Goal: Task Accomplishment & Management: Complete application form

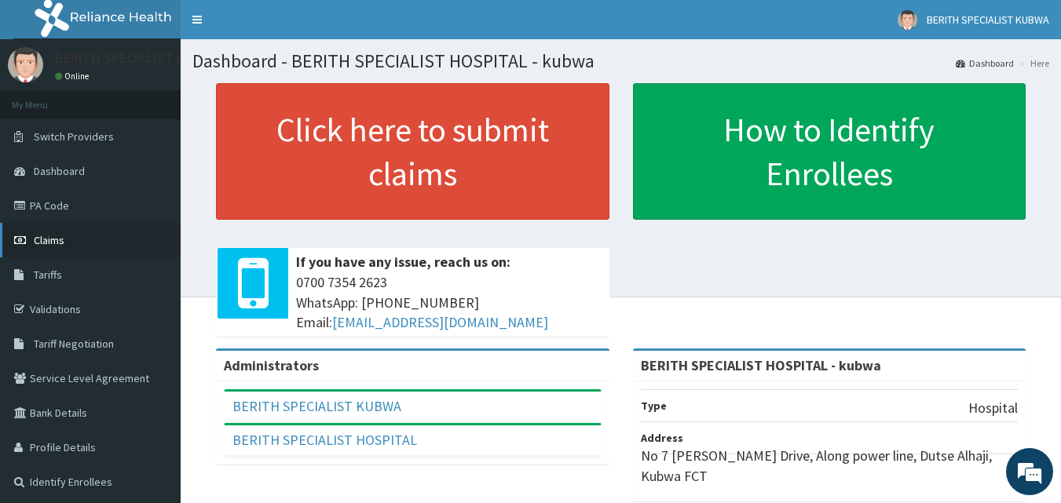
click at [43, 232] on link "Claims" at bounding box center [90, 240] width 181 height 35
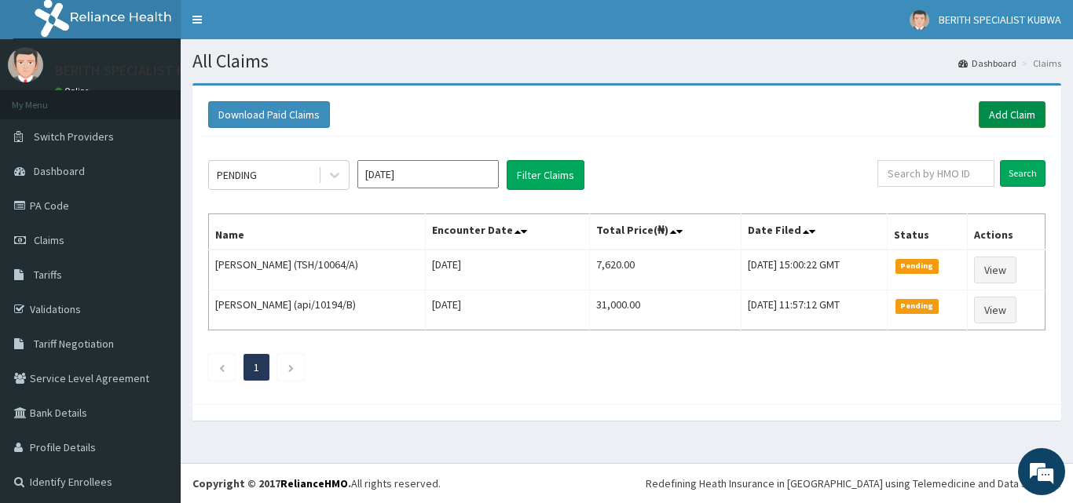
click at [996, 108] on link "Add Claim" at bounding box center [1011, 114] width 67 height 27
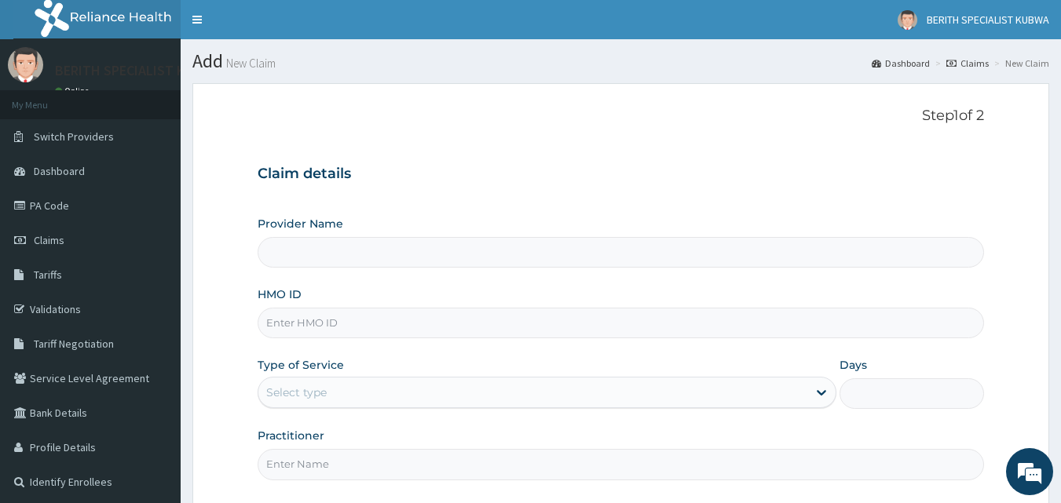
type input "BERITH SPECIALIST HOSPITAL - kubwa"
click at [277, 324] on input "HMO ID" at bounding box center [621, 323] width 727 height 31
type input "ans/10098/d"
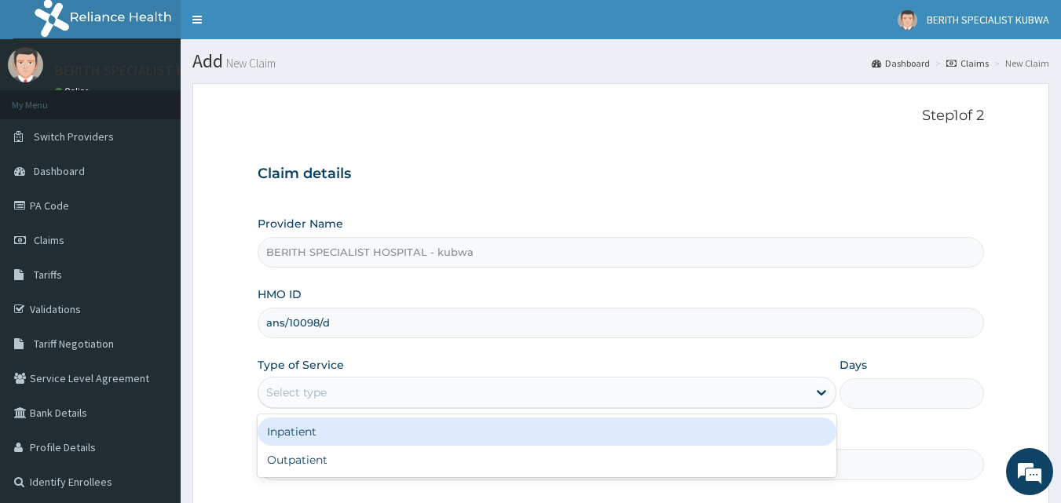
click at [349, 388] on div "Select type" at bounding box center [532, 392] width 549 height 25
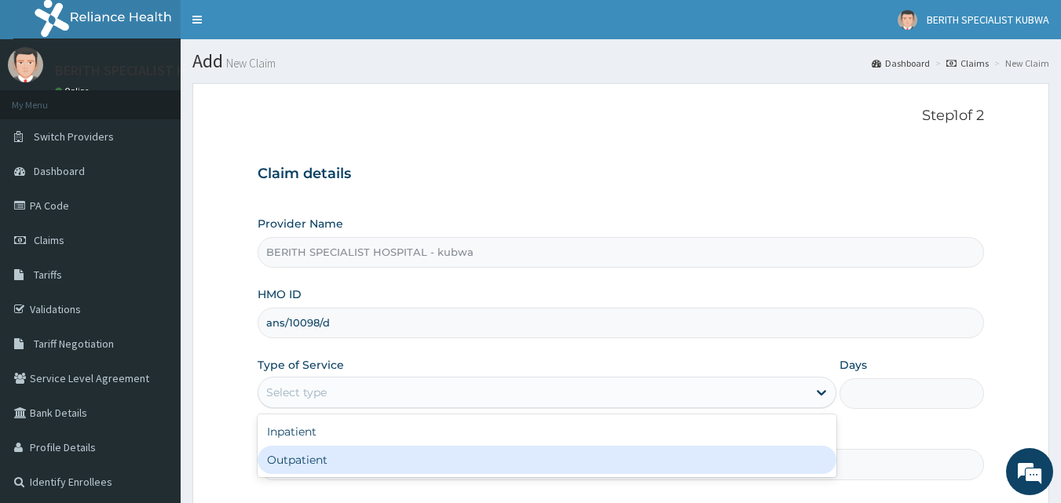
click at [278, 456] on div "Outpatient" at bounding box center [547, 460] width 579 height 28
type input "1"
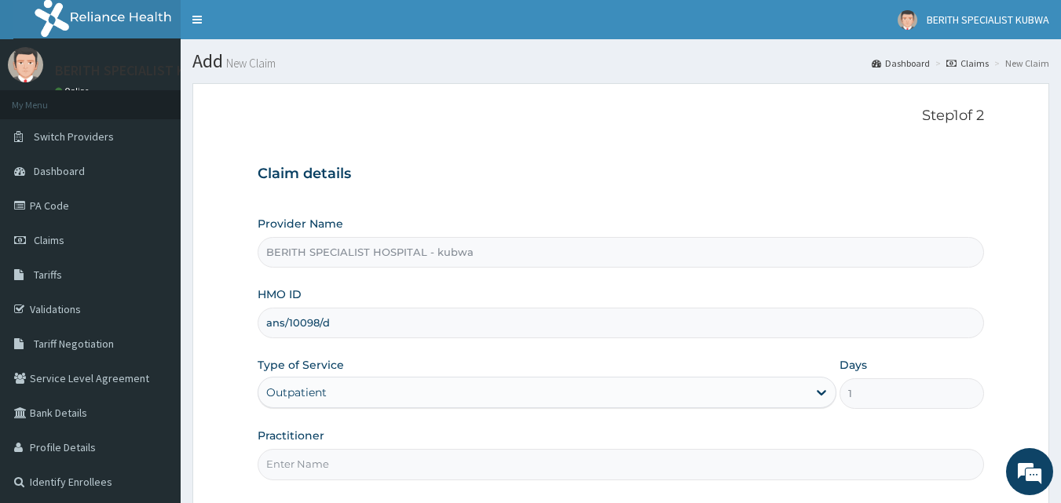
click at [279, 463] on input "Practitioner" at bounding box center [621, 464] width 727 height 31
type input "DOCTOR [PERSON_NAME]"
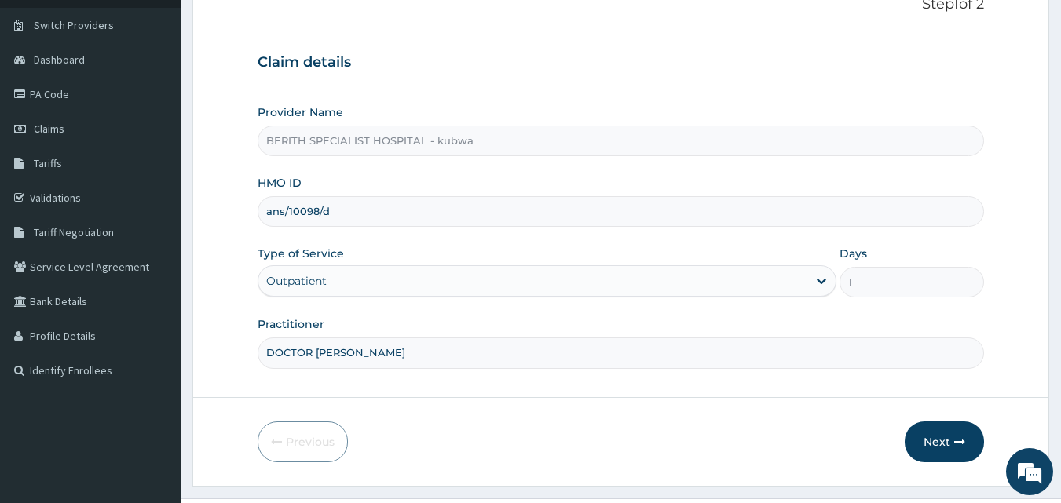
scroll to position [147, 0]
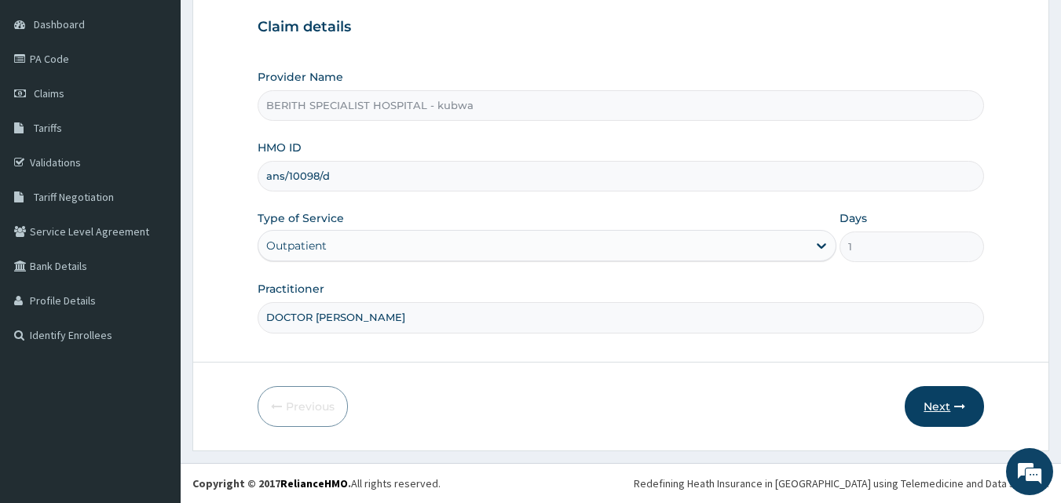
click at [934, 400] on button "Next" at bounding box center [944, 406] width 79 height 41
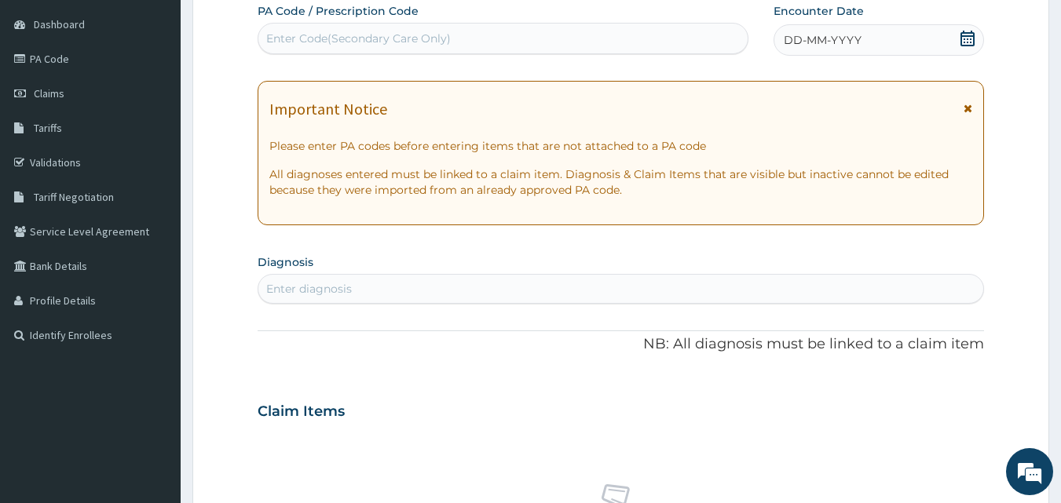
click at [386, 37] on div "Enter Code(Secondary Care Only)" at bounding box center [358, 39] width 185 height 16
type input "PA/494302"
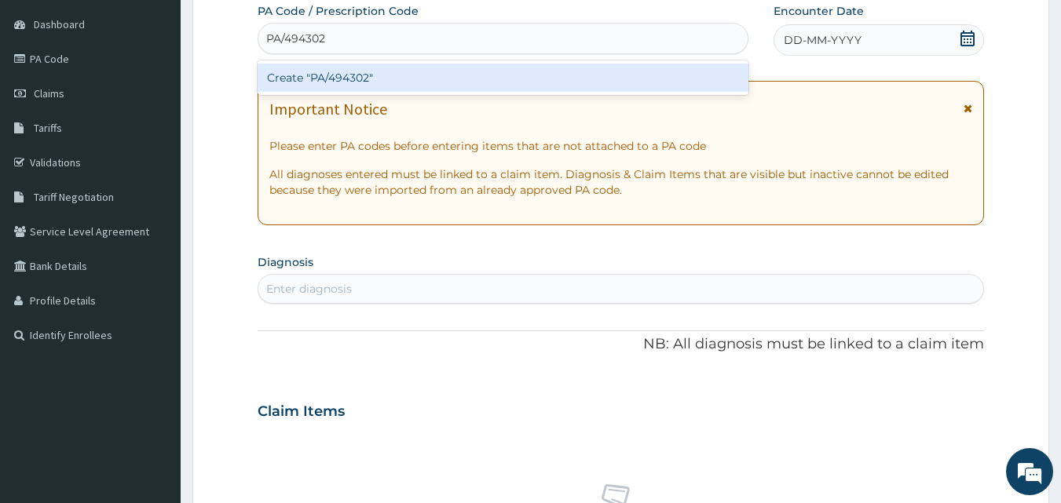
click at [373, 74] on div "Create "PA/494302"" at bounding box center [504, 78] width 492 height 28
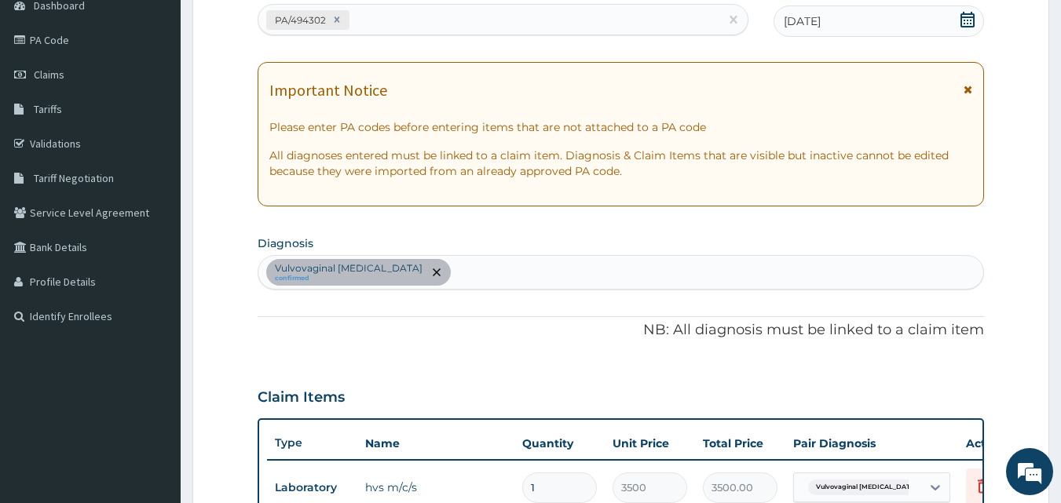
scroll to position [566, 0]
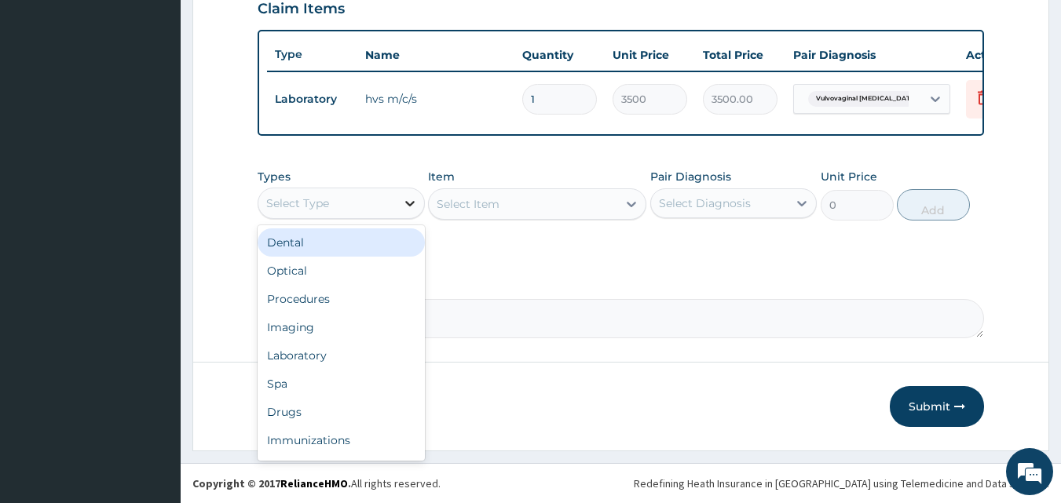
click at [410, 201] on icon at bounding box center [410, 204] width 16 height 16
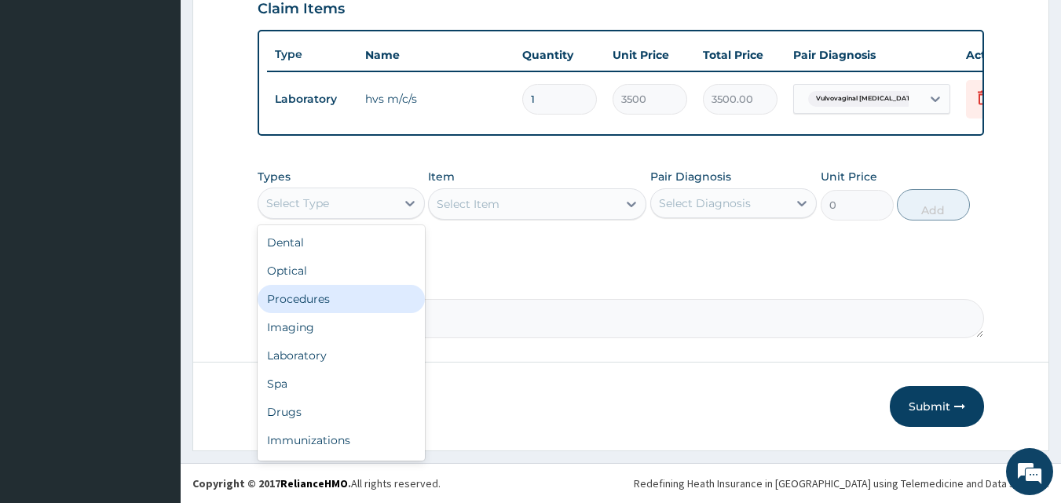
click at [320, 294] on div "Procedures" at bounding box center [341, 299] width 167 height 28
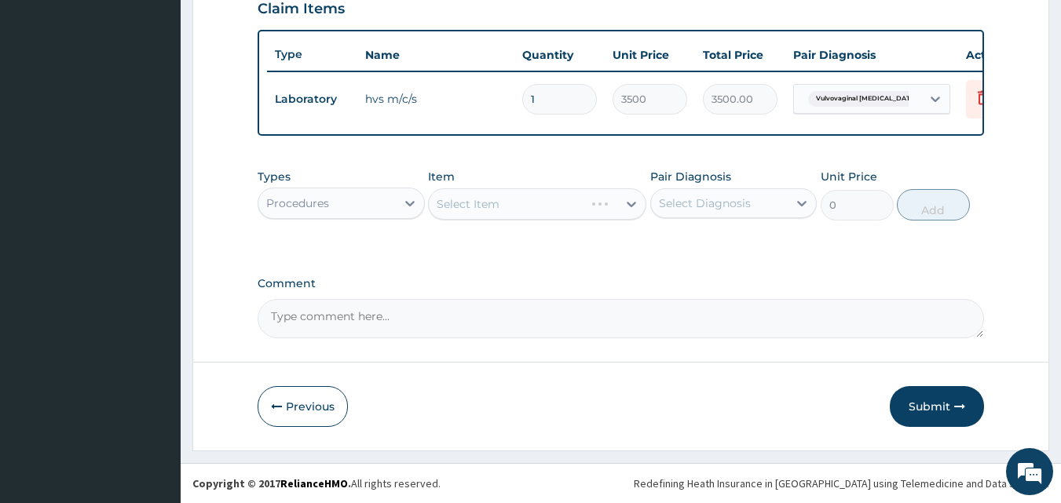
click at [631, 204] on div "Select Item" at bounding box center [537, 203] width 218 height 31
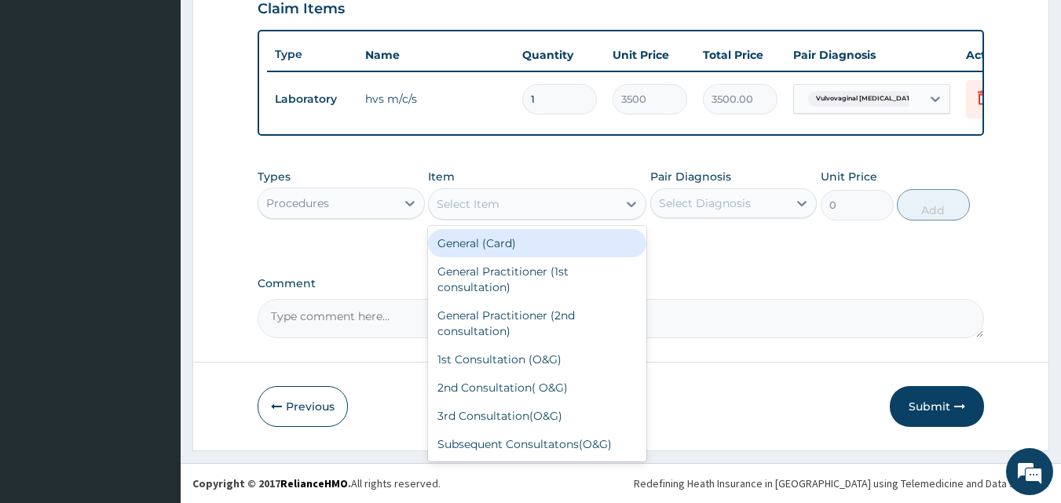
click at [631, 204] on icon at bounding box center [632, 204] width 16 height 16
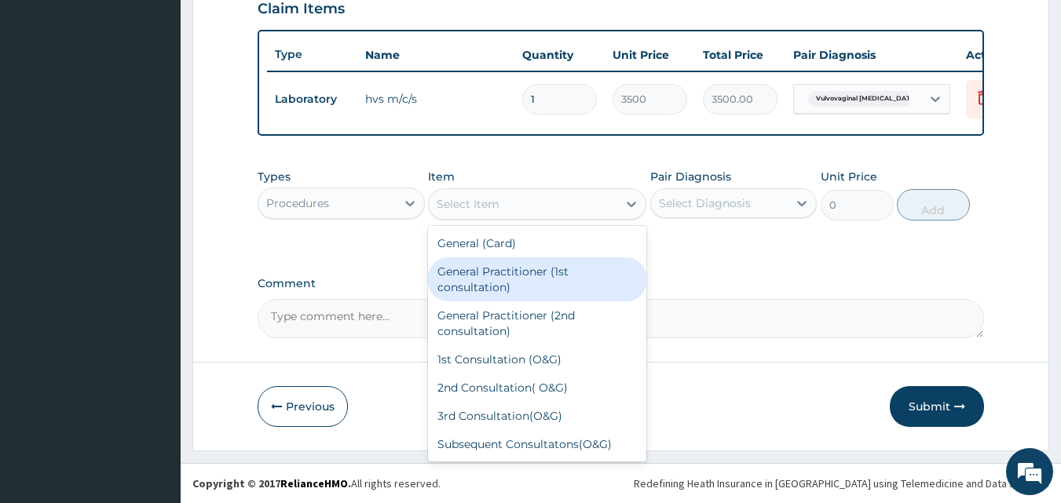
click at [561, 277] on div "General Practitioner (1st consultation)" at bounding box center [537, 280] width 218 height 44
type input "3000"
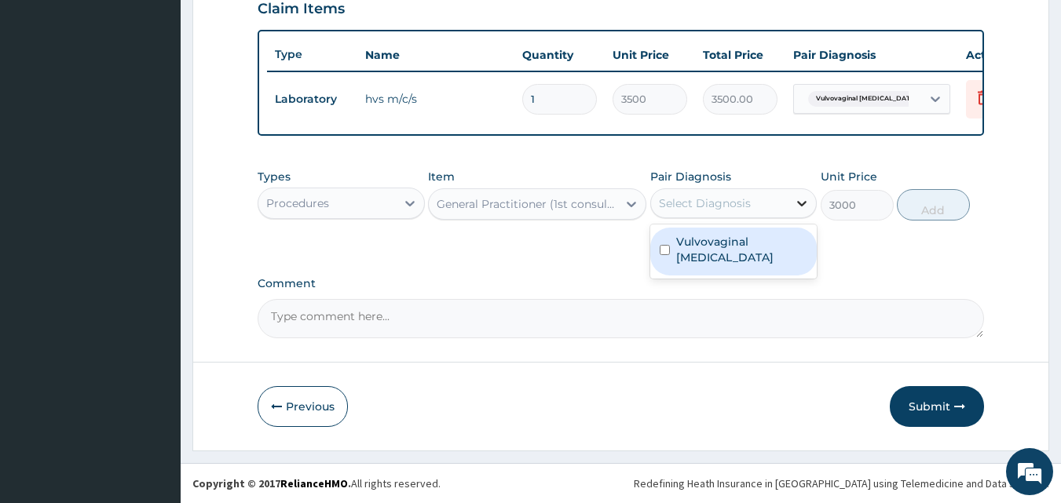
click at [800, 203] on icon at bounding box center [802, 203] width 9 height 5
click at [757, 237] on label "Vulvovaginal [MEDICAL_DATA]" at bounding box center [742, 249] width 132 height 31
checkbox input "true"
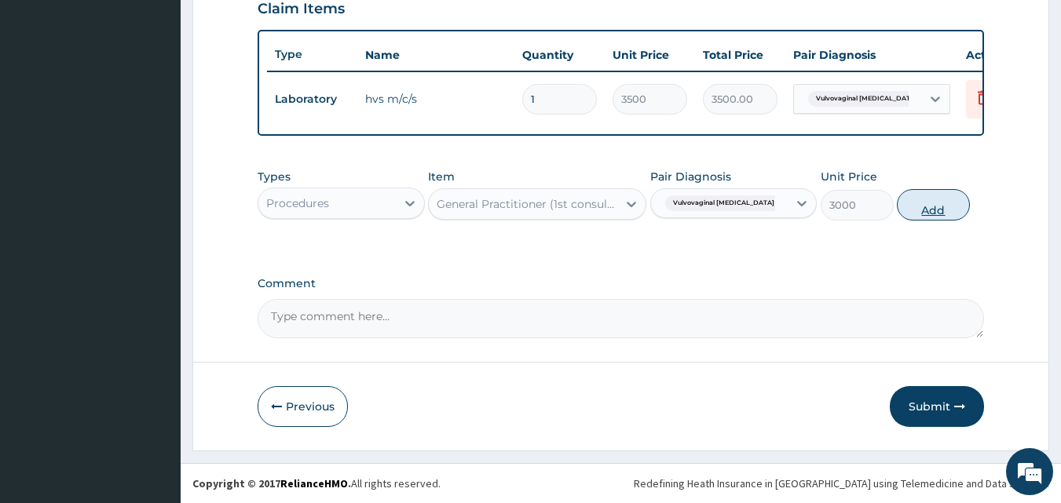
click at [930, 214] on button "Add" at bounding box center [933, 204] width 73 height 31
type input "0"
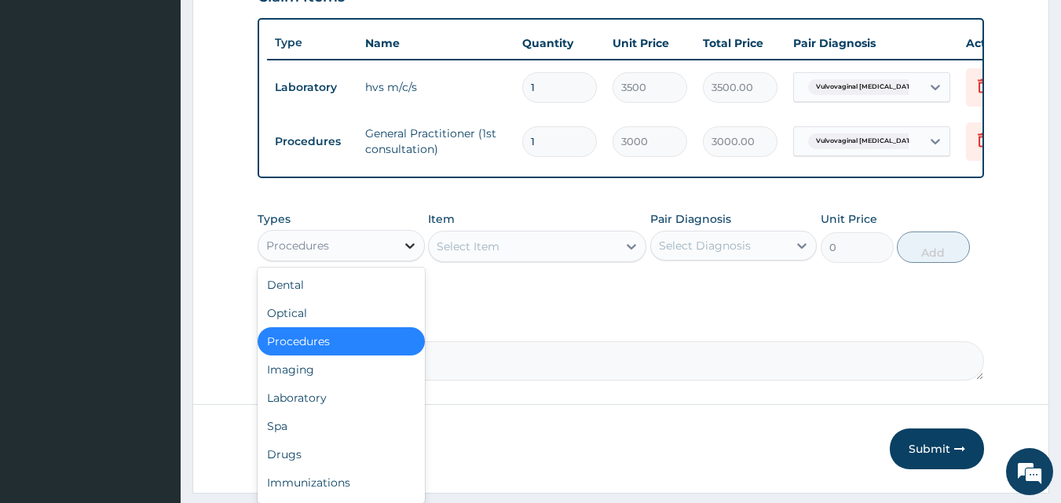
click at [408, 254] on icon at bounding box center [410, 246] width 16 height 16
click at [283, 463] on div "Drugs" at bounding box center [341, 455] width 167 height 28
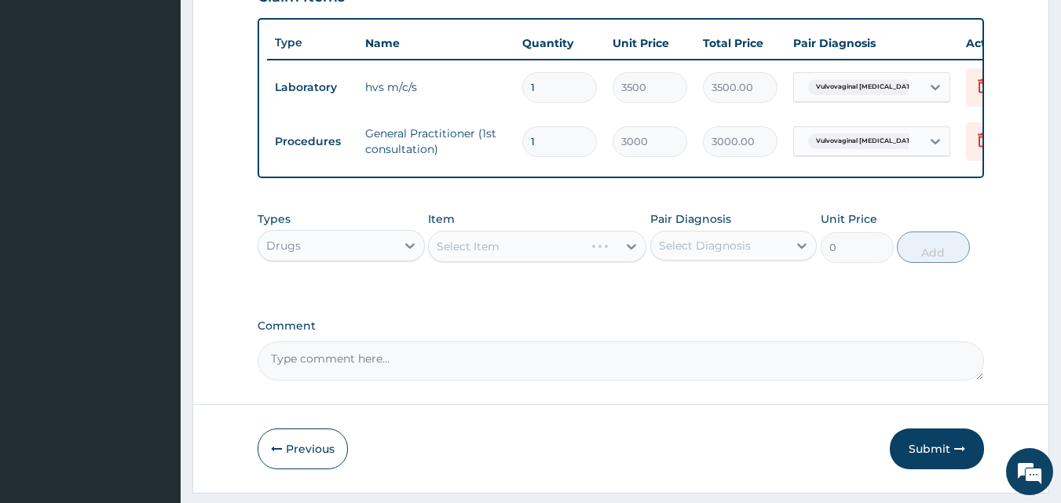
click at [631, 257] on div "Select Item" at bounding box center [537, 246] width 218 height 31
click at [631, 254] on icon at bounding box center [632, 247] width 16 height 16
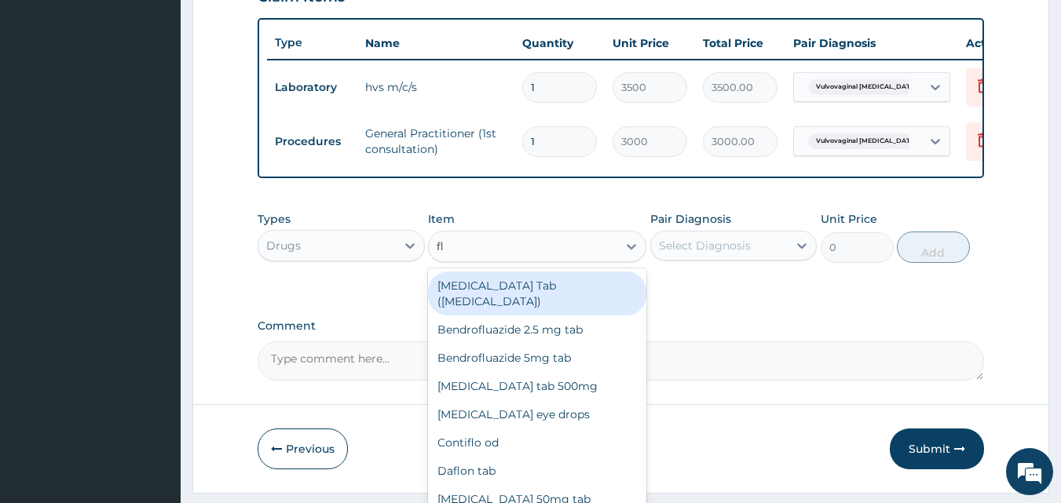
type input "[MEDICAL_DATA]"
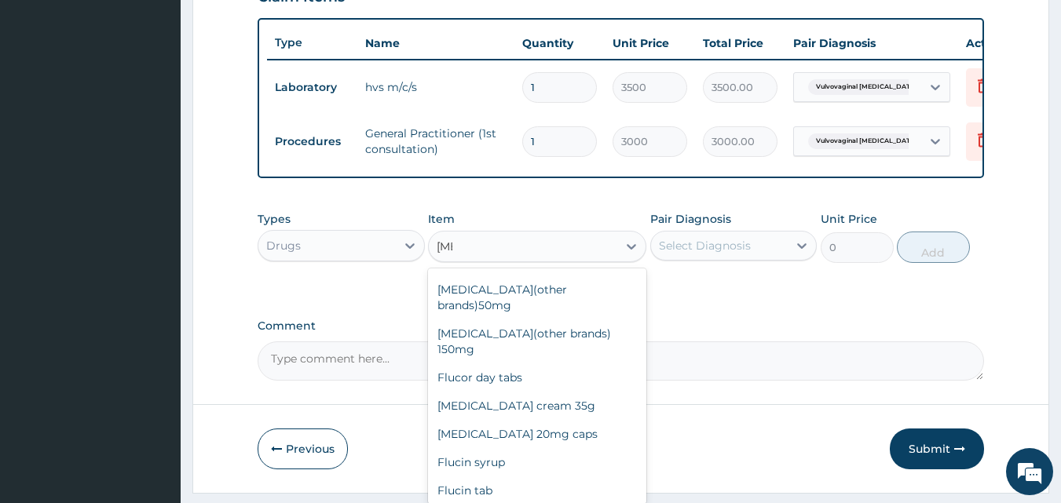
scroll to position [195, 0]
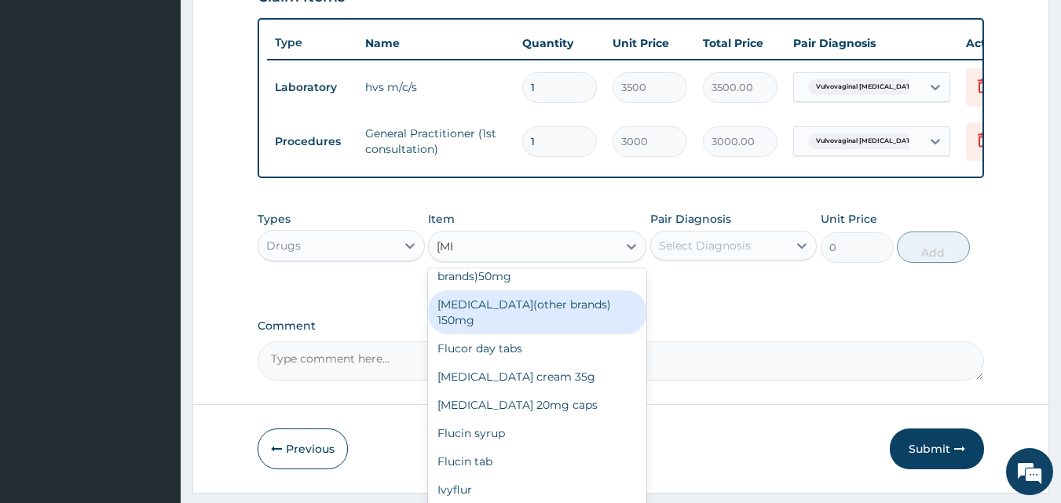
click at [564, 295] on div "[MEDICAL_DATA](other brands) 150mg" at bounding box center [537, 313] width 218 height 44
type input "1080"
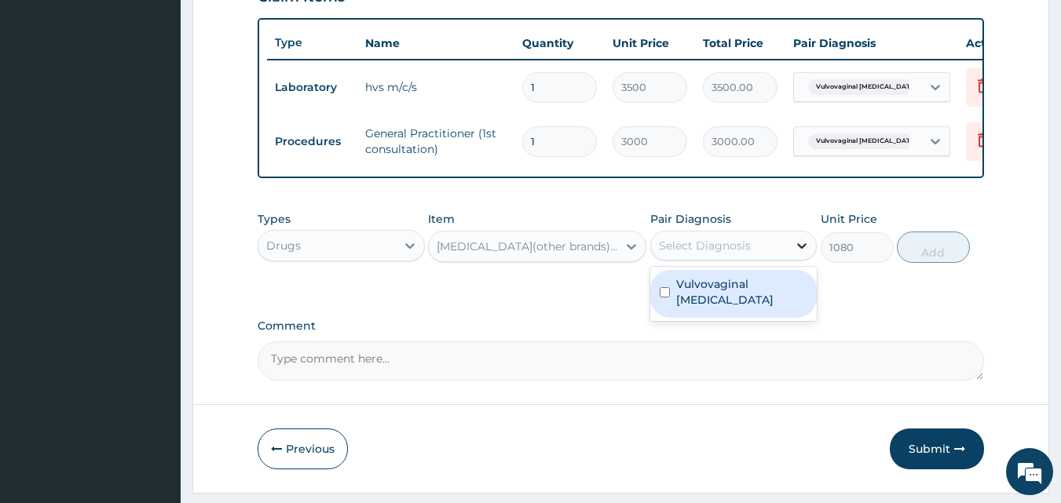
click at [804, 249] on icon at bounding box center [802, 245] width 9 height 5
click at [769, 294] on label "Vulvovaginal [MEDICAL_DATA]" at bounding box center [742, 291] width 132 height 31
checkbox input "true"
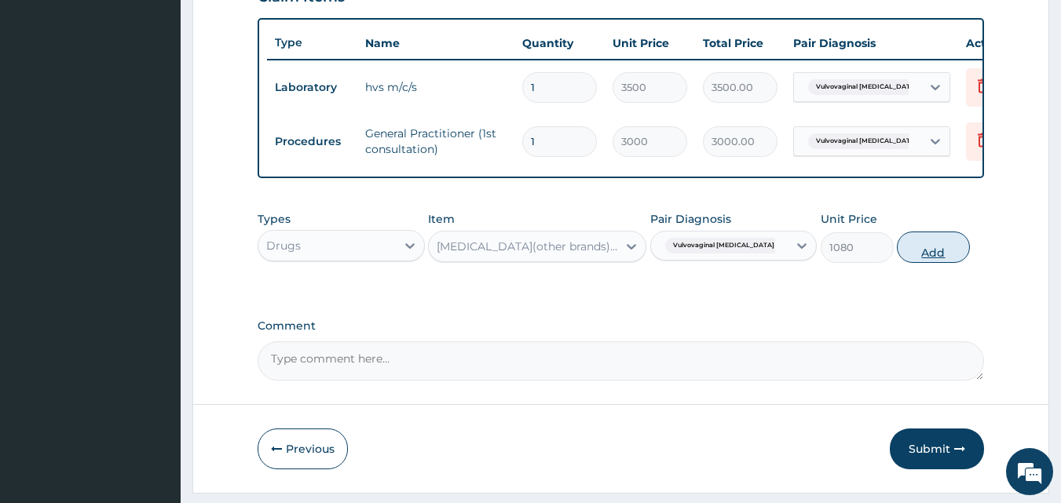
click at [916, 263] on button "Add" at bounding box center [933, 247] width 73 height 31
type input "0"
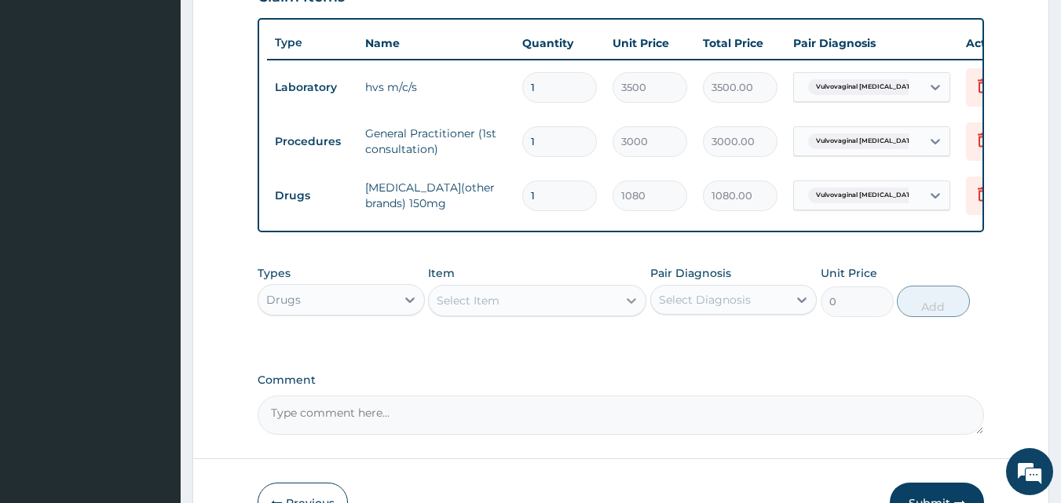
click at [629, 304] on icon at bounding box center [631, 300] width 9 height 5
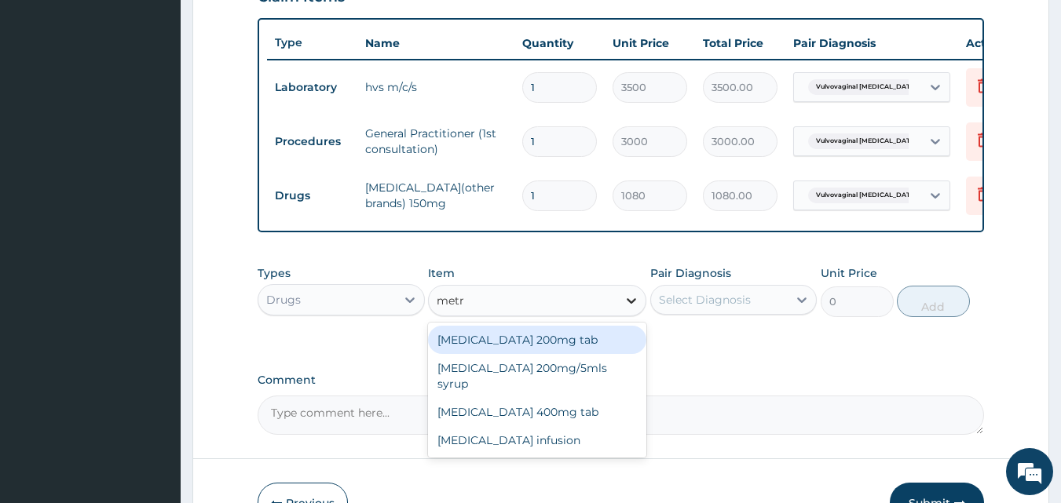
type input "metro"
click at [500, 345] on div "[MEDICAL_DATA] 200mg tab" at bounding box center [537, 340] width 218 height 28
type input "30"
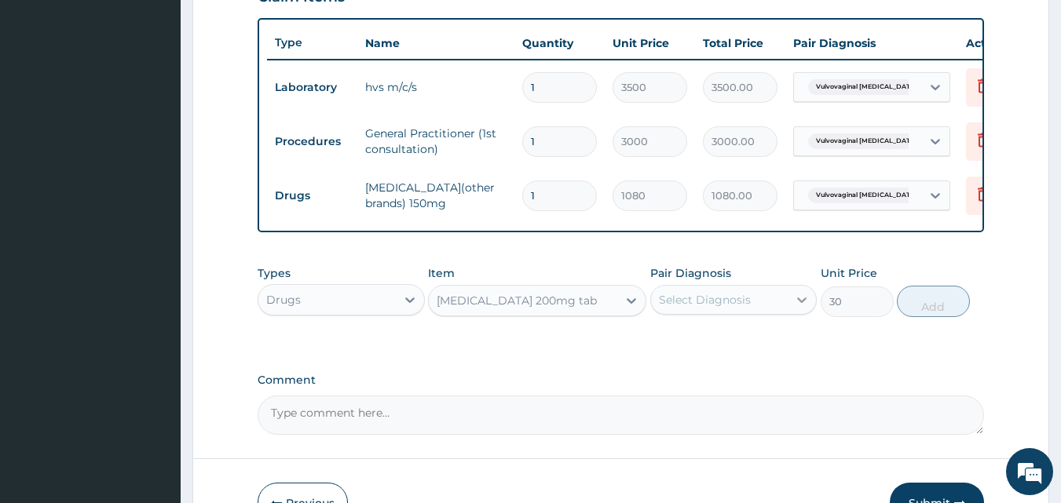
click at [803, 308] on icon at bounding box center [802, 300] width 16 height 16
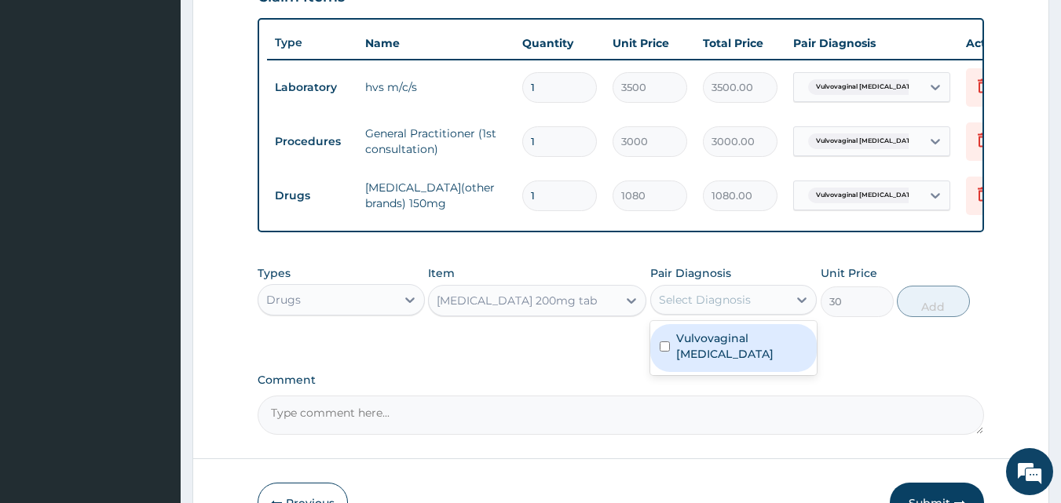
click at [720, 353] on label "Vulvovaginal [MEDICAL_DATA]" at bounding box center [742, 346] width 132 height 31
checkbox input "true"
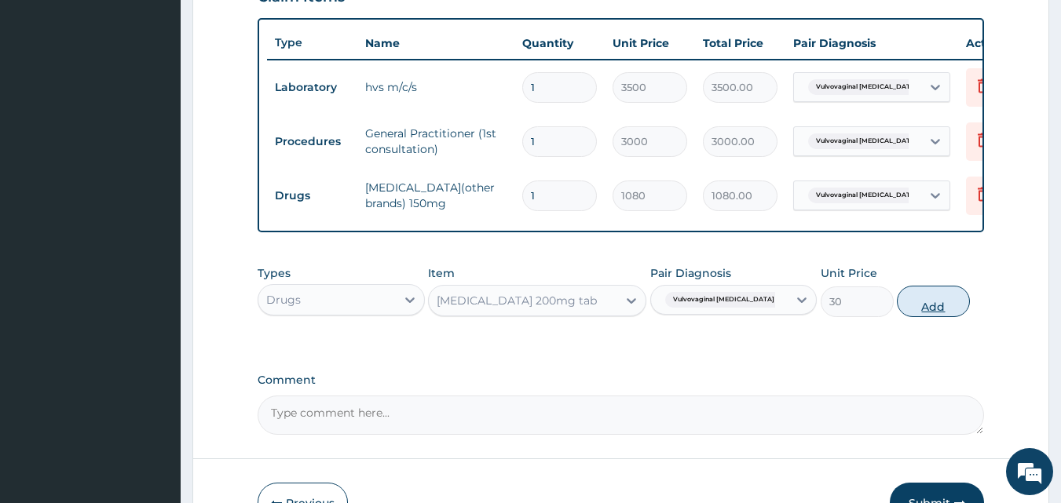
click at [933, 317] on button "Add" at bounding box center [933, 301] width 73 height 31
type input "0"
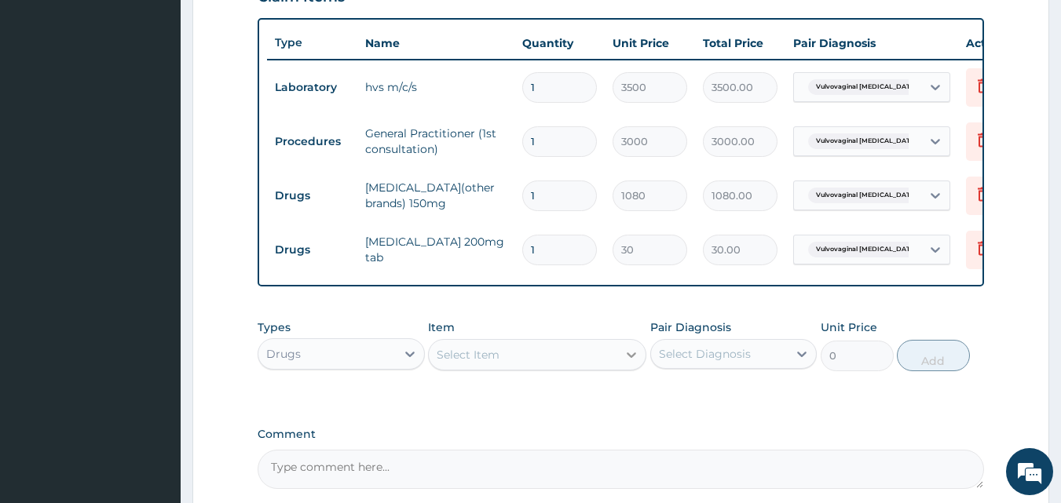
click at [629, 358] on icon at bounding box center [631, 355] width 9 height 5
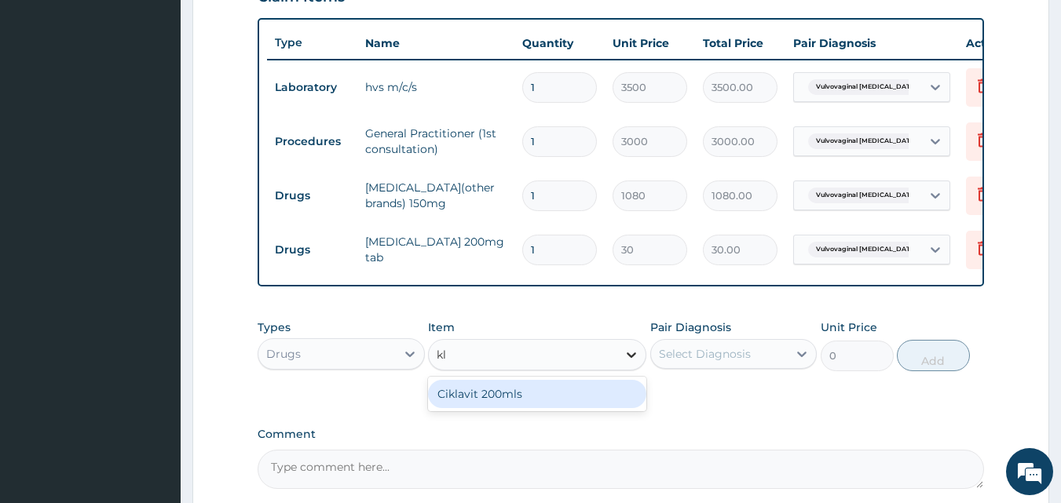
type input "k"
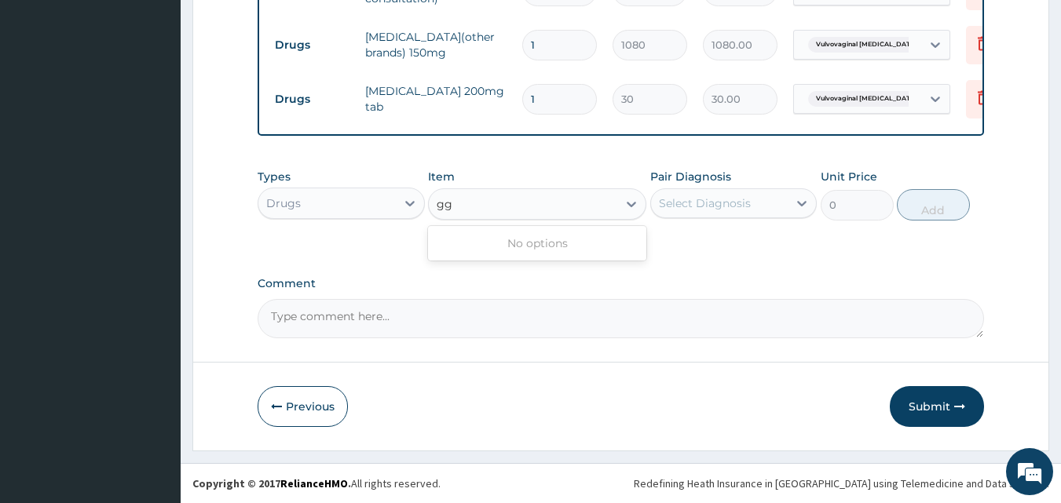
scroll to position [0, 0]
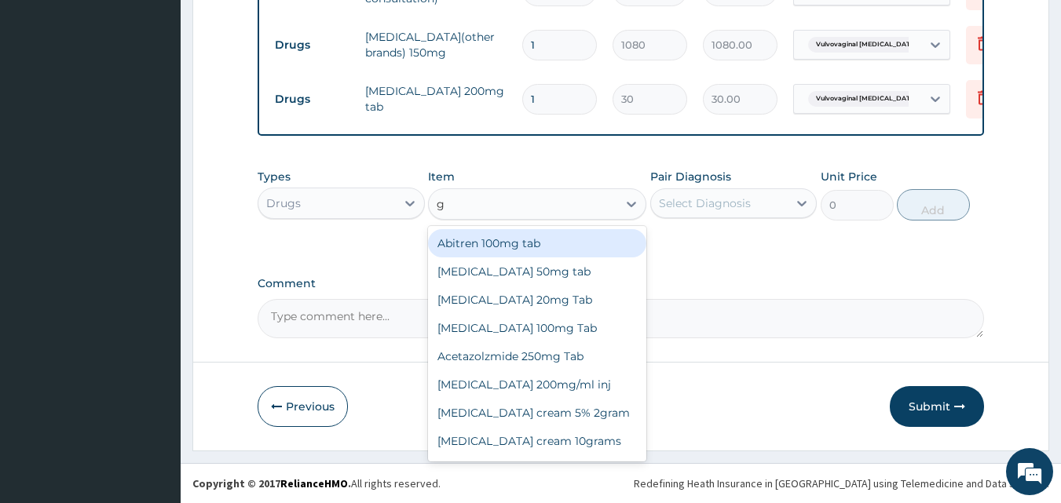
type input "gy"
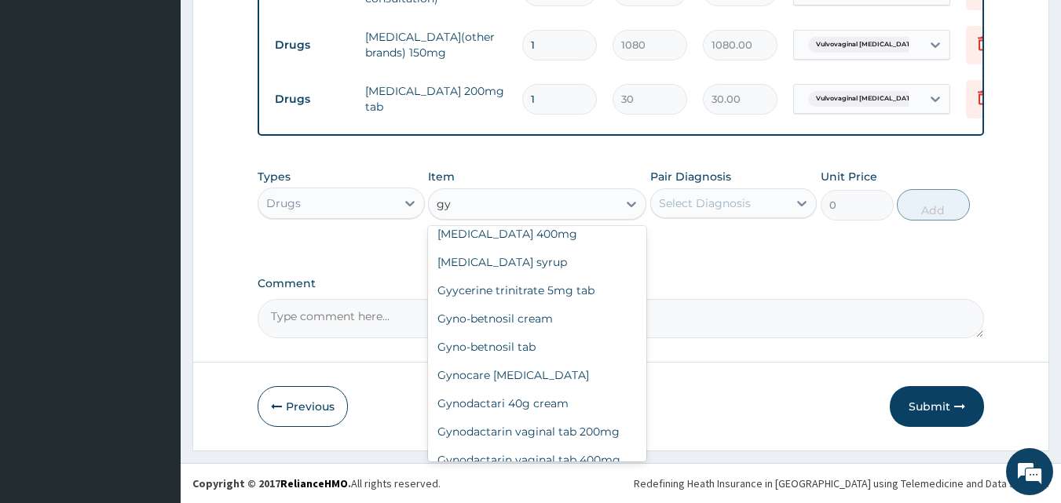
scroll to position [126, 0]
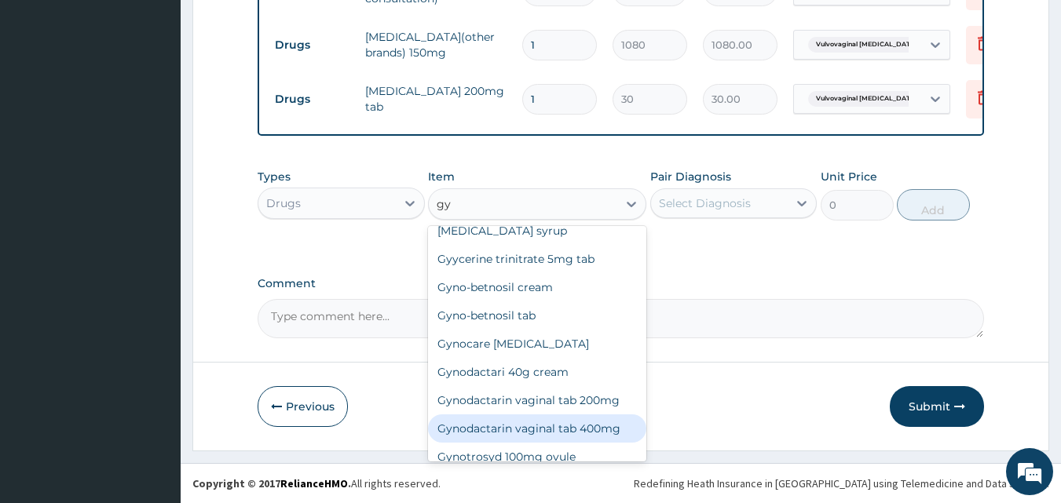
click at [554, 427] on div "Gynodactarin vaginal tab 400mg" at bounding box center [537, 429] width 218 height 28
type input "1200"
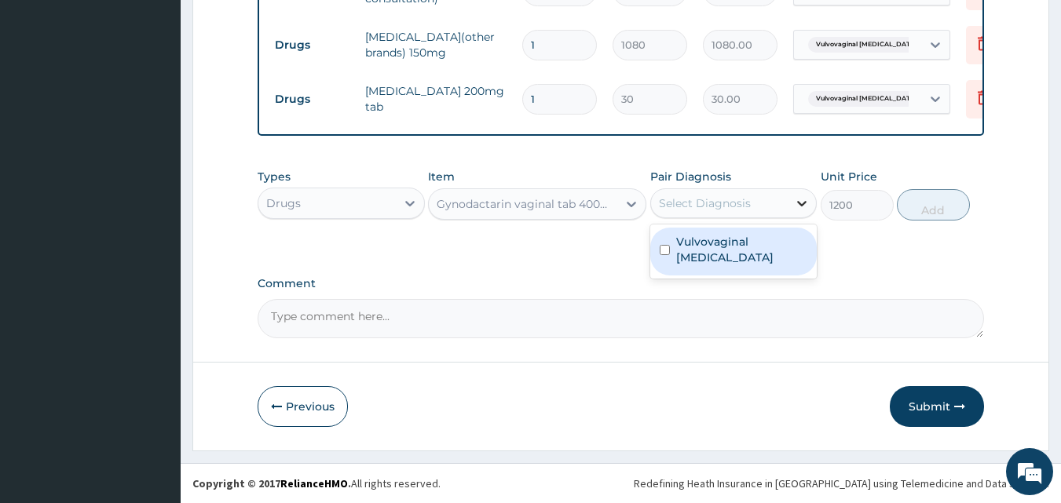
click at [800, 199] on icon at bounding box center [802, 204] width 16 height 16
click at [748, 249] on label "Vulvovaginal [MEDICAL_DATA]" at bounding box center [742, 249] width 132 height 31
checkbox input "true"
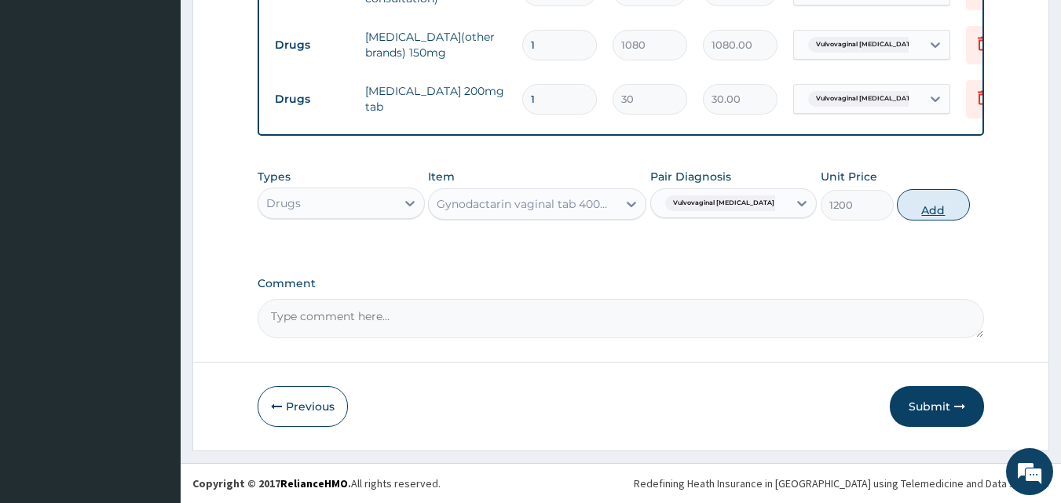
click at [927, 206] on button "Add" at bounding box center [933, 204] width 73 height 31
type input "0"
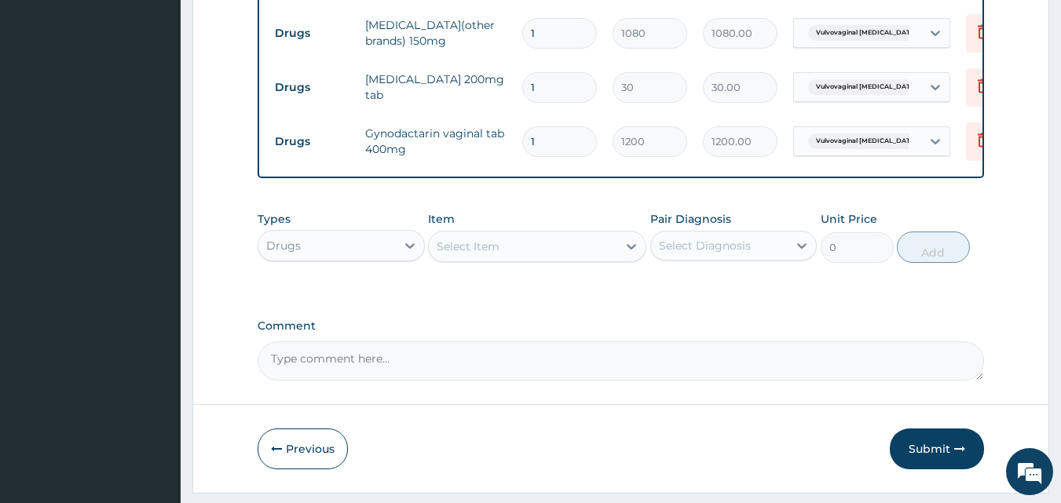
click at [541, 136] on input "1" at bounding box center [559, 141] width 75 height 31
type input "0.00"
type input "6"
type input "7200.00"
type input "6"
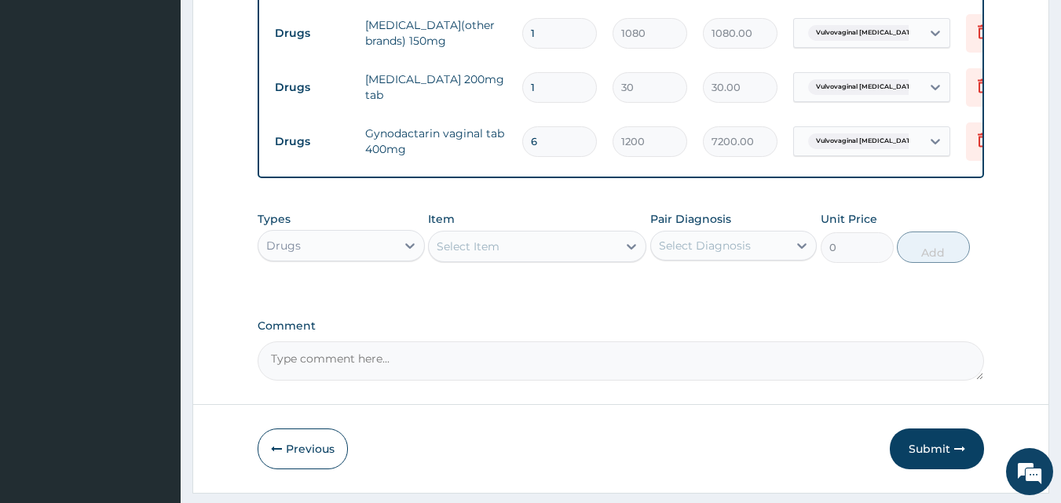
click at [550, 27] on input "1" at bounding box center [559, 33] width 75 height 31
type input "0.00"
type input "3"
type input "3240.00"
type input "3"
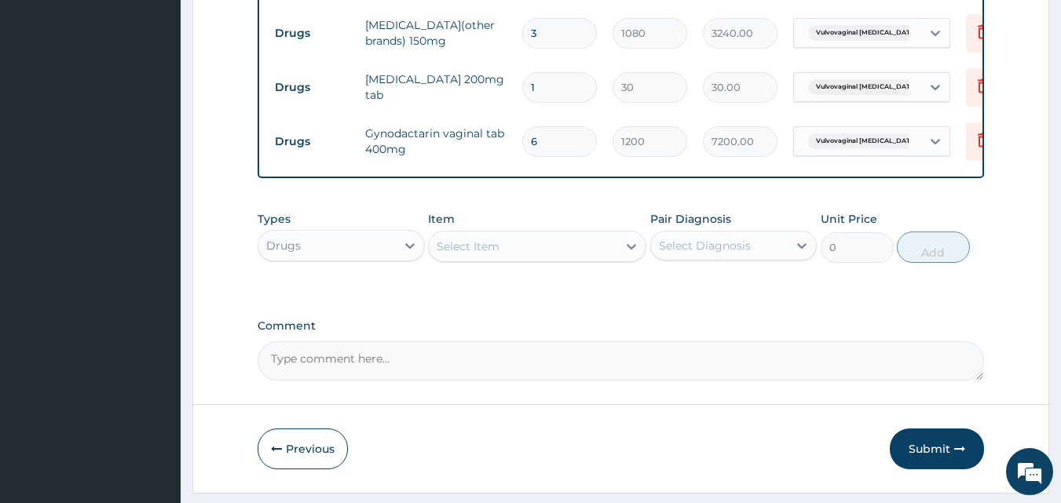
click at [536, 84] on input "1" at bounding box center [559, 87] width 75 height 31
type input "0.00"
type input "3"
type input "90.00"
type input "30"
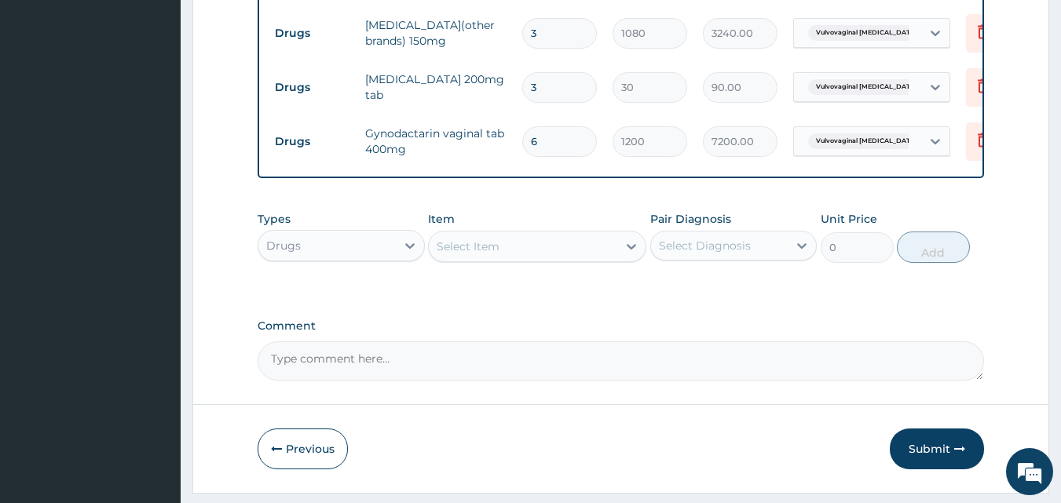
type input "900.00"
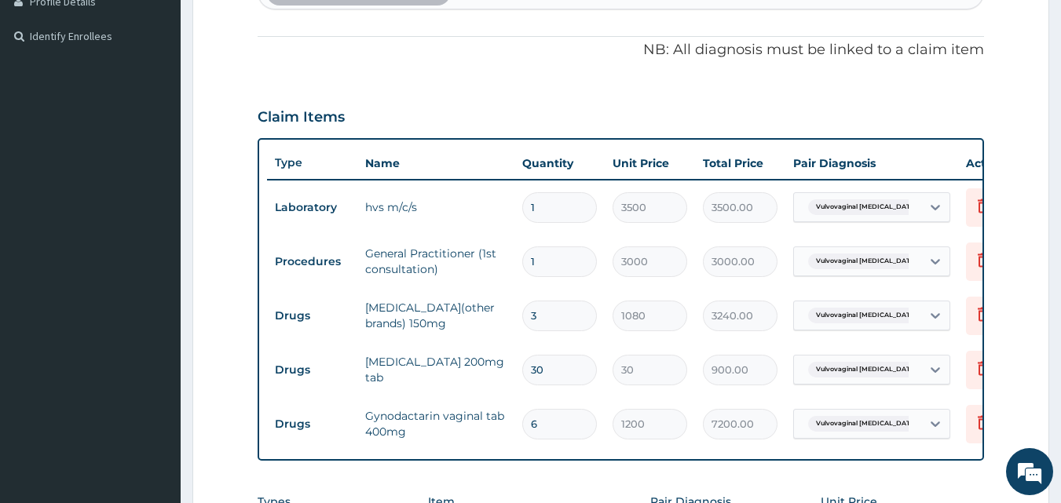
scroll to position [783, 0]
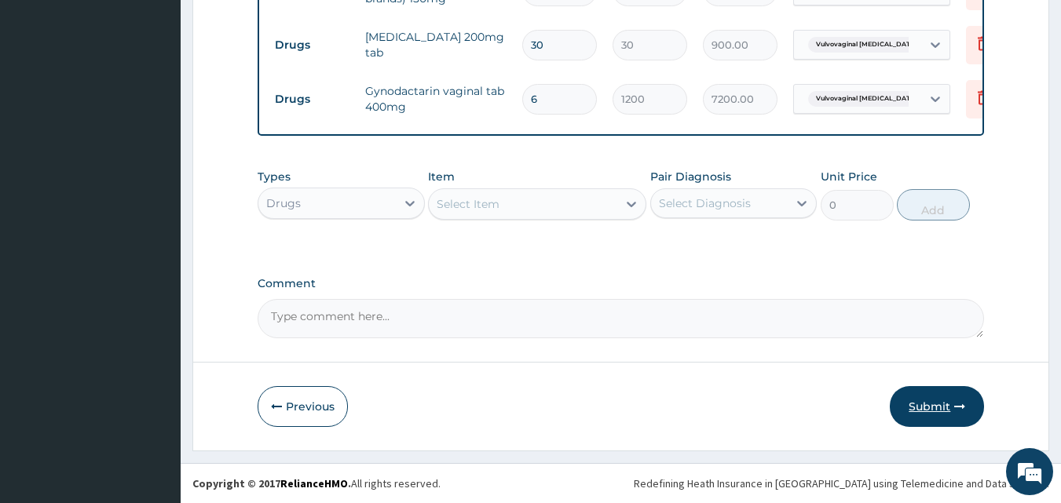
type input "30"
click at [929, 401] on button "Submit" at bounding box center [937, 406] width 94 height 41
